Goal: Contribute content: Contribute content

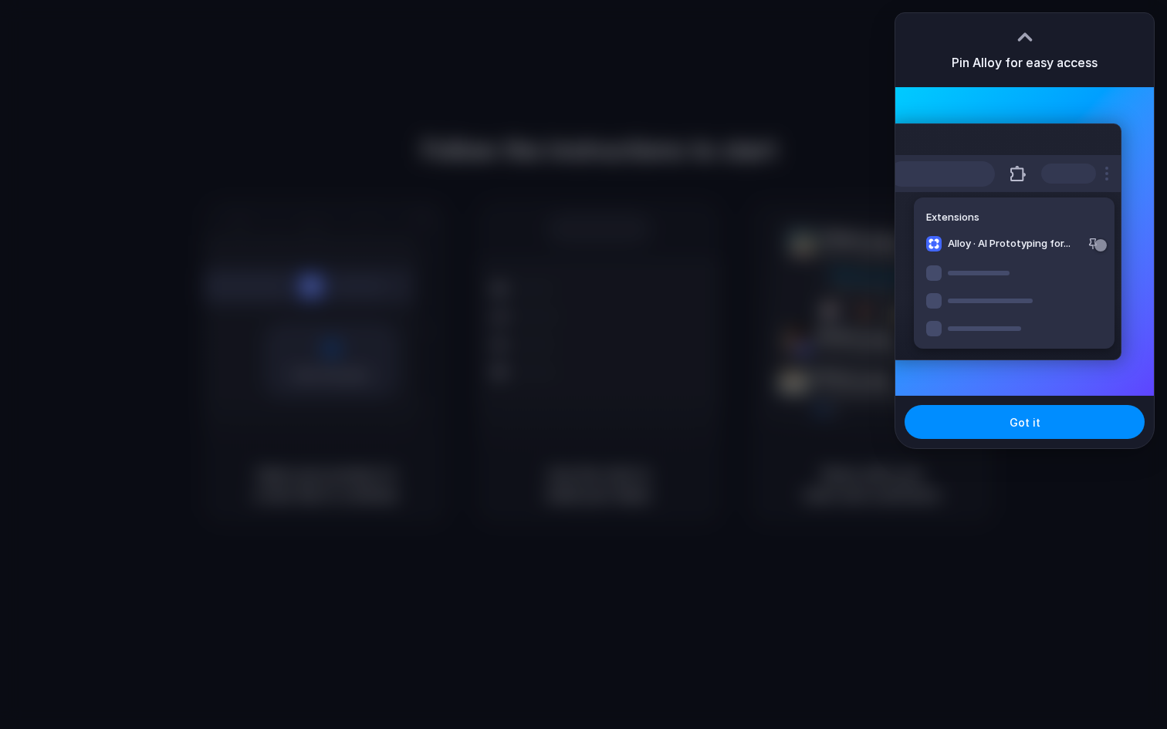
click at [1029, 40] on div at bounding box center [1024, 36] width 23 height 23
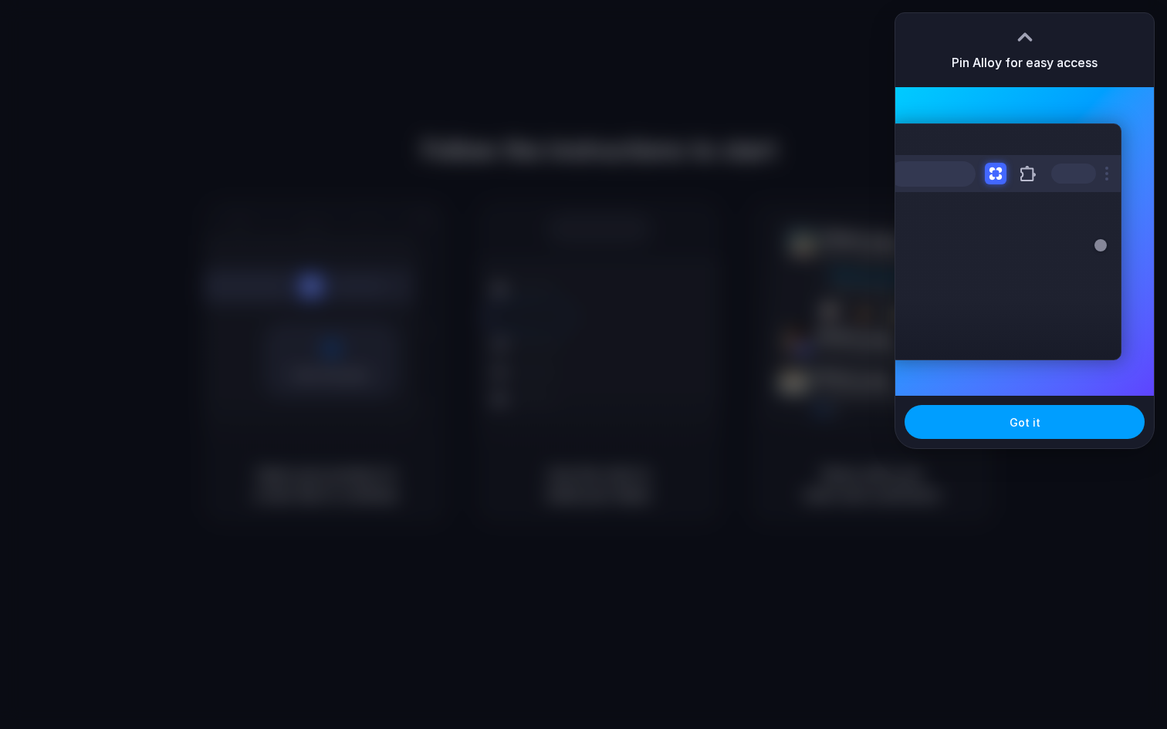
click at [1032, 433] on button "Got it" at bounding box center [1024, 422] width 240 height 34
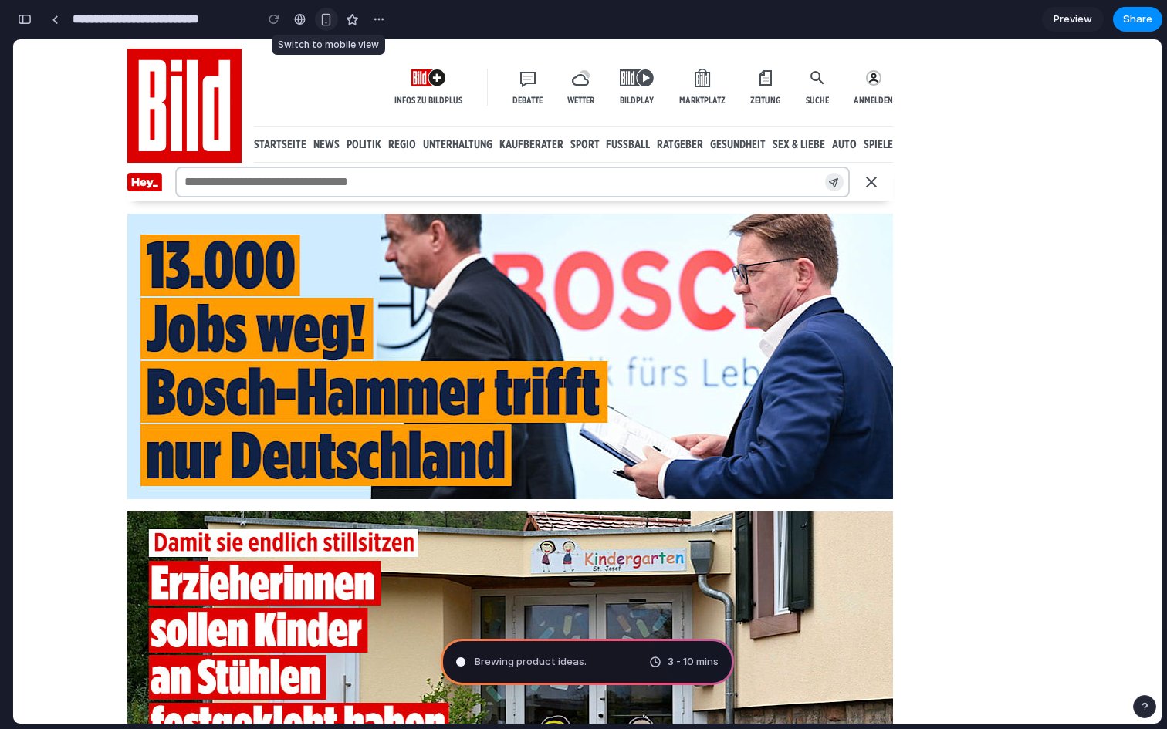
click at [322, 21] on div "button" at bounding box center [325, 19] width 13 height 13
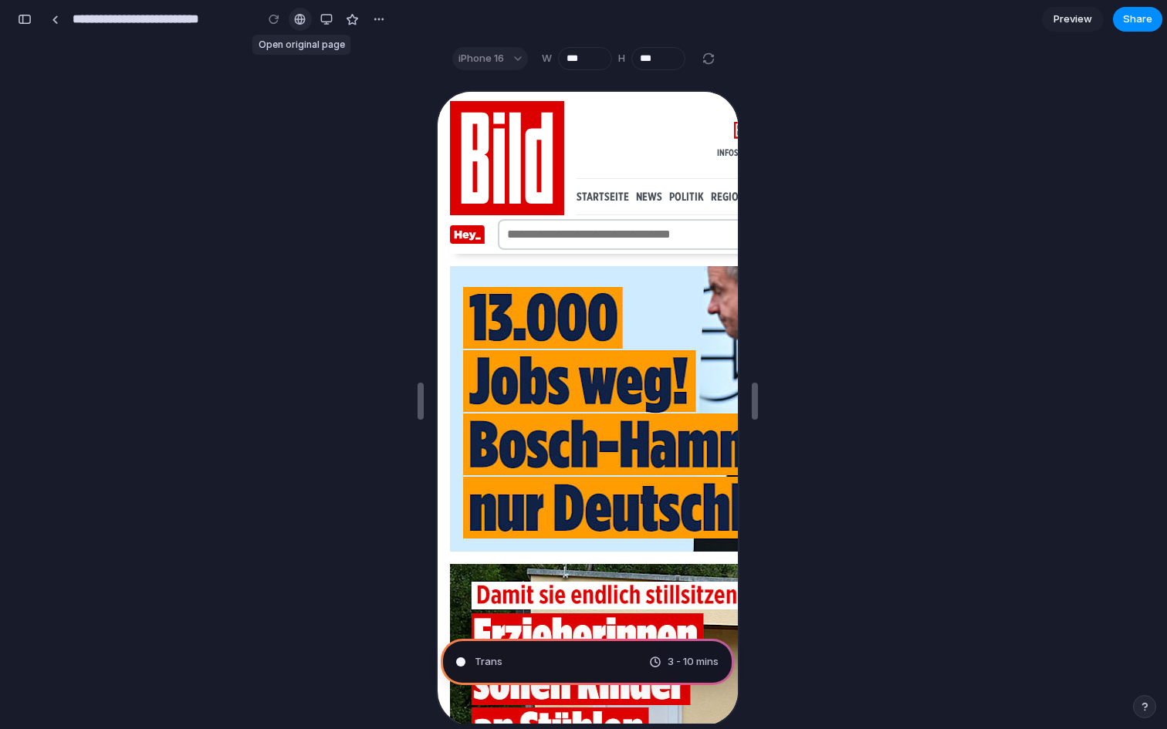
click at [304, 22] on div at bounding box center [300, 19] width 12 height 12
click at [301, 25] on div at bounding box center [300, 19] width 12 height 12
click at [330, 23] on div "button" at bounding box center [326, 19] width 12 height 12
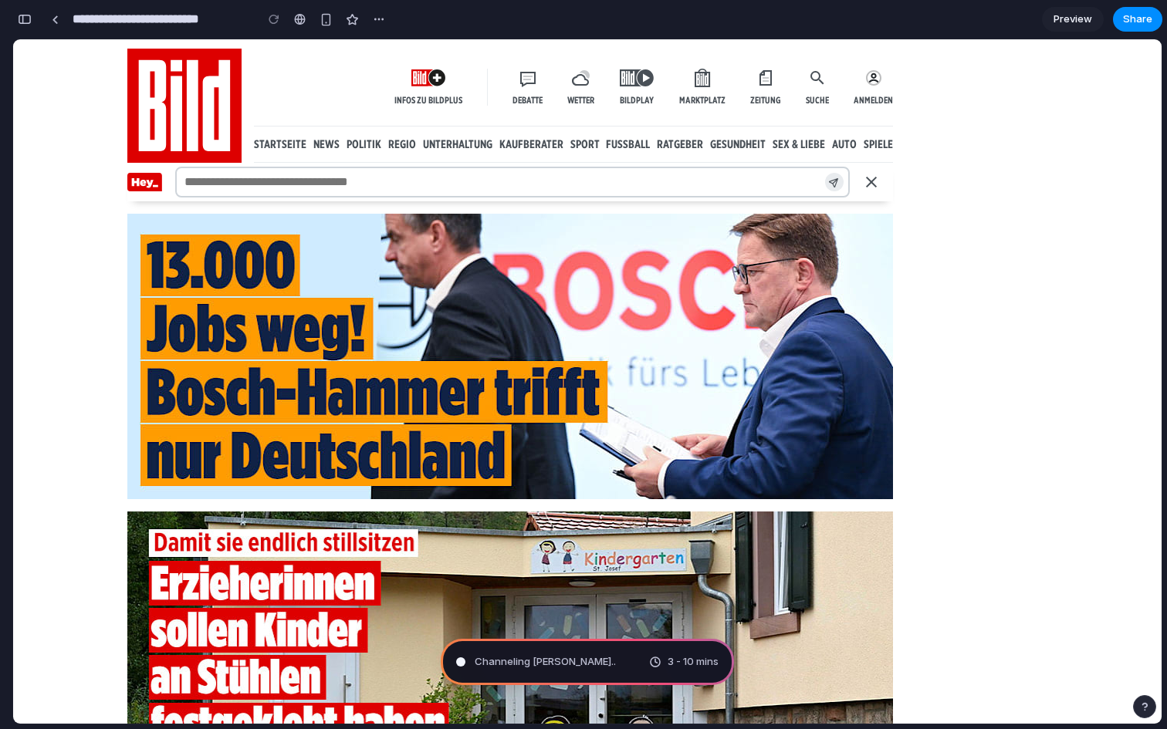
click at [656, 666] on div "3 - 10 mins" at bounding box center [683, 661] width 69 height 15
